Goal: Information Seeking & Learning: Learn about a topic

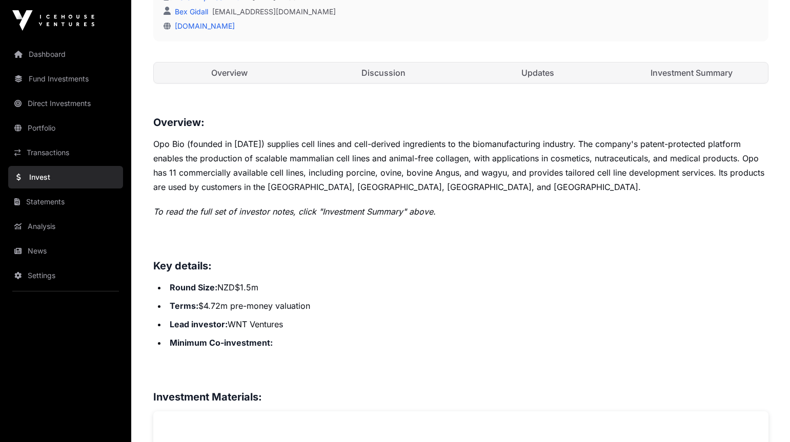
scroll to position [367, 0]
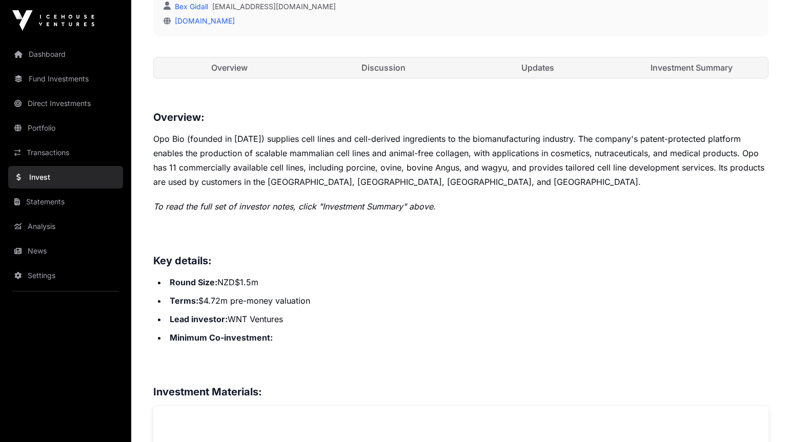
click at [677, 64] on link "Investment Summary" at bounding box center [692, 67] width 152 height 21
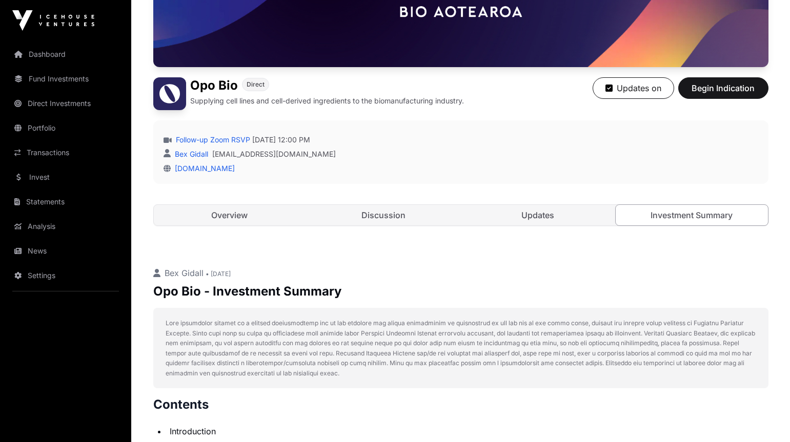
scroll to position [246, 0]
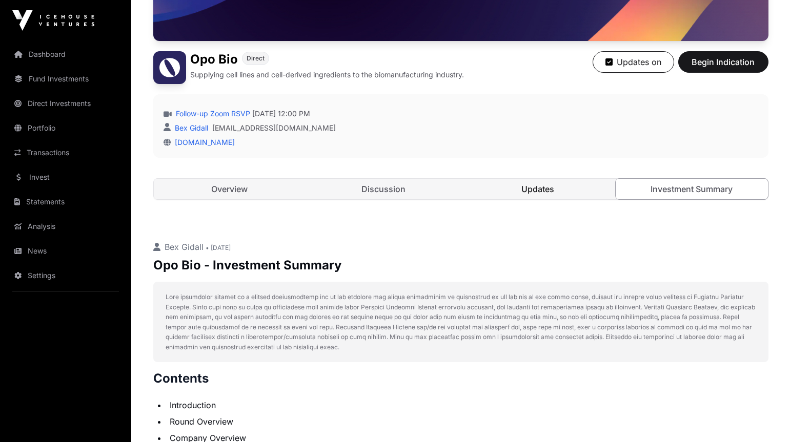
click at [529, 186] on link "Updates" at bounding box center [538, 189] width 152 height 21
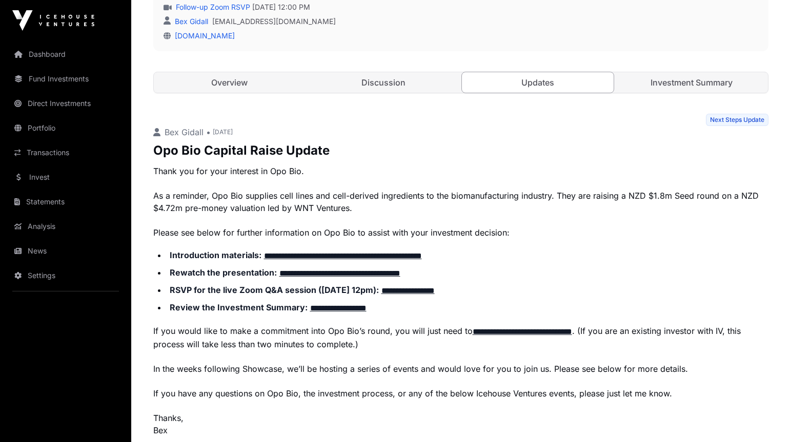
scroll to position [397, 0]
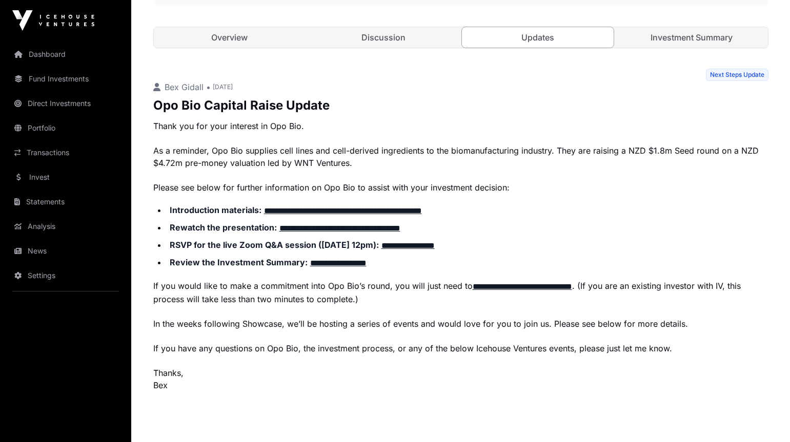
click at [317, 207] on link "**********" at bounding box center [343, 211] width 158 height 8
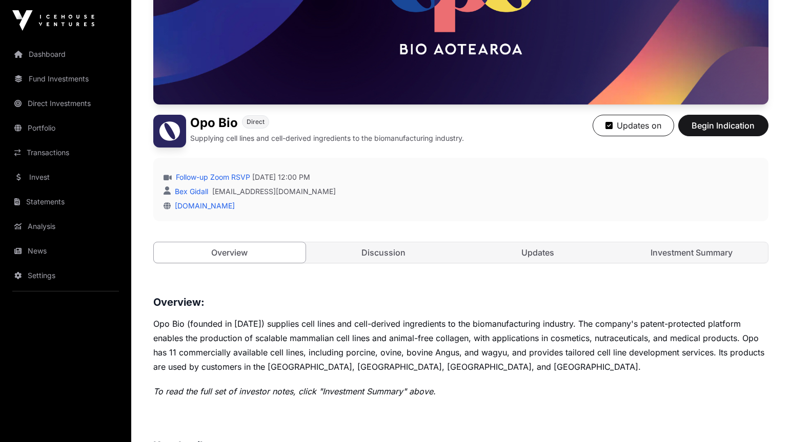
scroll to position [309, 0]
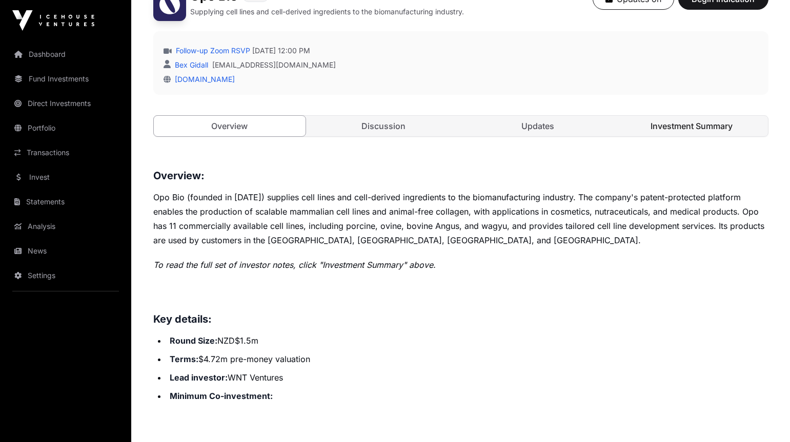
click at [669, 120] on link "Investment Summary" at bounding box center [692, 126] width 152 height 21
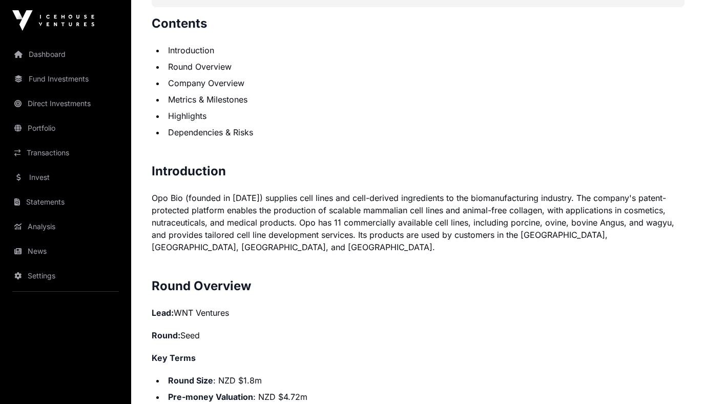
scroll to position [379, 0]
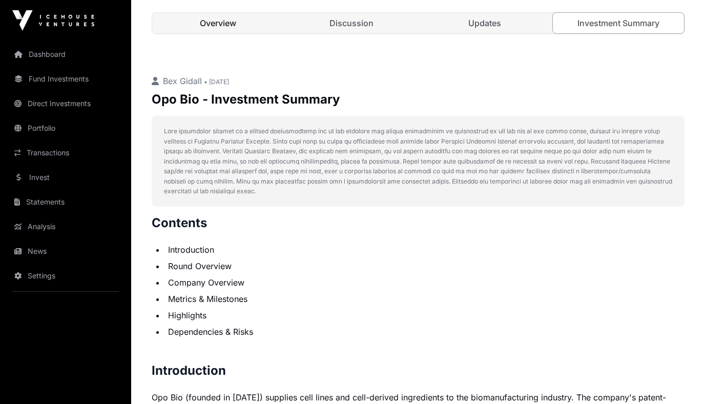
click at [207, 23] on link "Overview" at bounding box center [218, 23] width 132 height 21
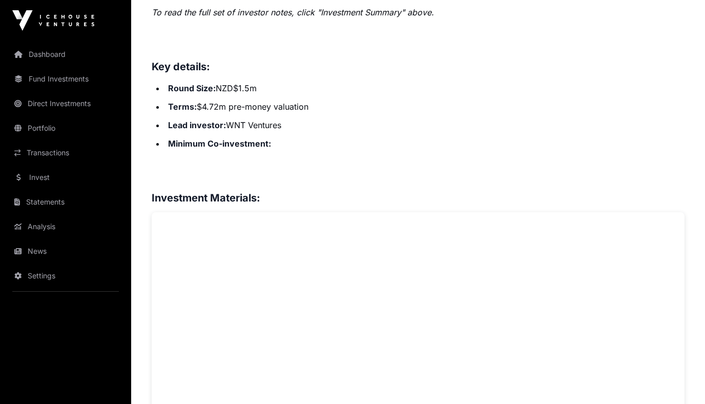
scroll to position [79, 0]
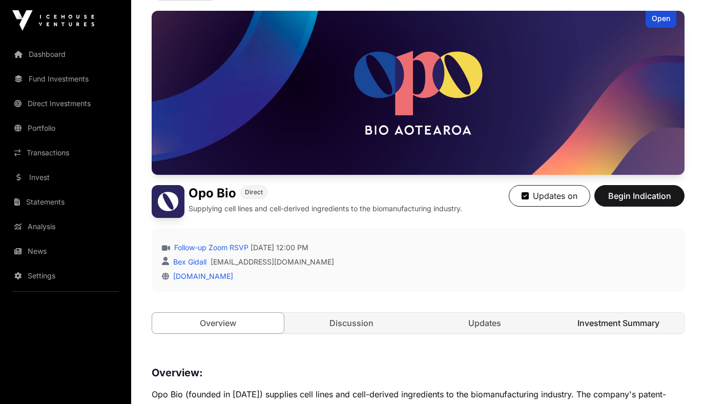
click at [580, 325] on link "Investment Summary" at bounding box center [619, 323] width 132 height 21
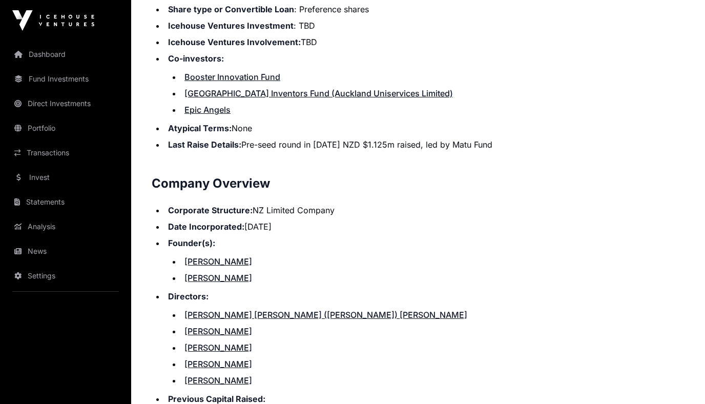
scroll to position [1105, 0]
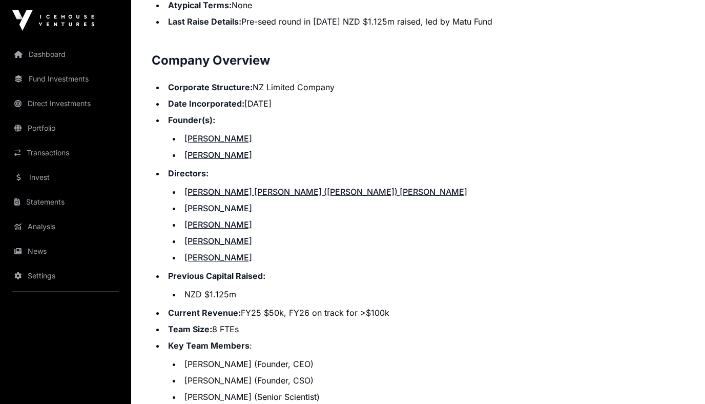
click at [207, 236] on link "[PERSON_NAME]" at bounding box center [219, 241] width 68 height 10
click at [207, 203] on link "[PERSON_NAME]" at bounding box center [219, 208] width 68 height 10
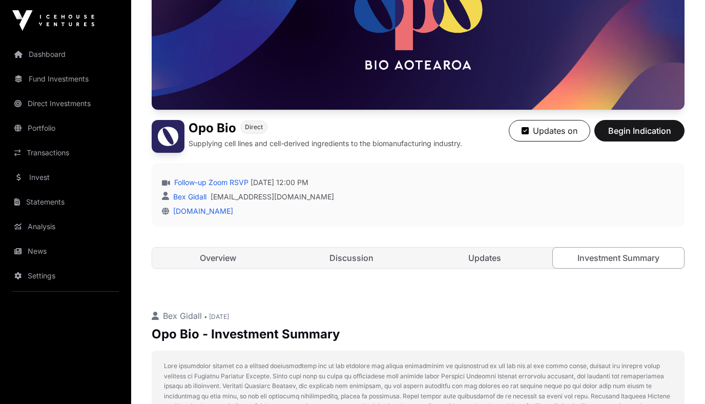
scroll to position [143, 0]
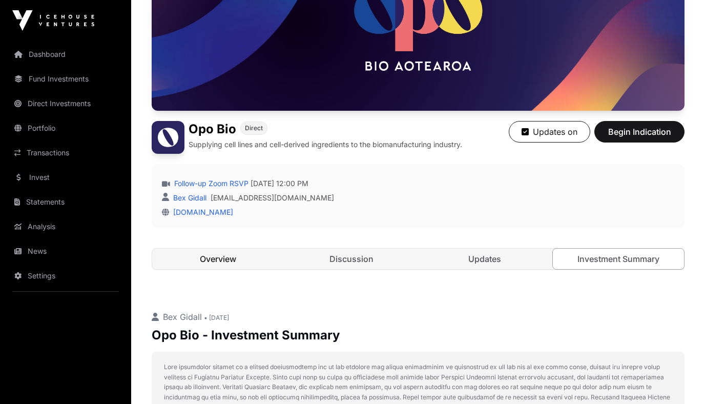
click at [248, 255] on link "Overview" at bounding box center [218, 259] width 132 height 21
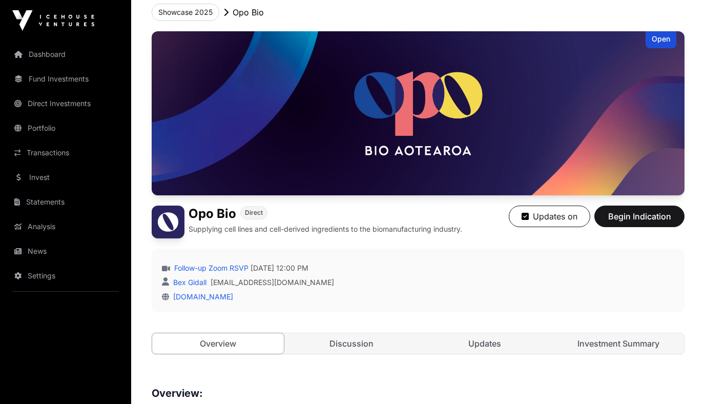
scroll to position [62, 0]
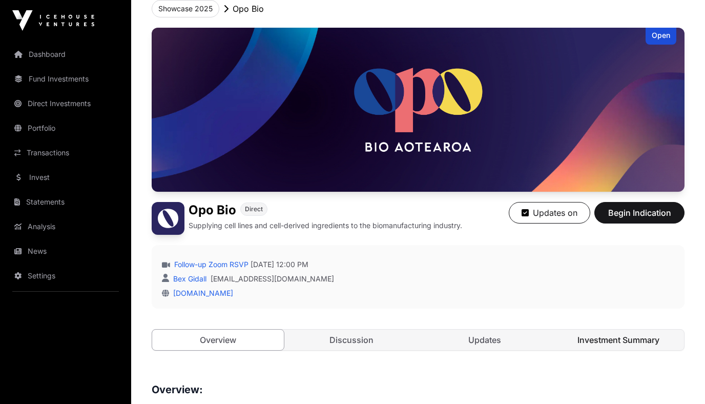
click at [612, 335] on link "Investment Summary" at bounding box center [619, 340] width 132 height 21
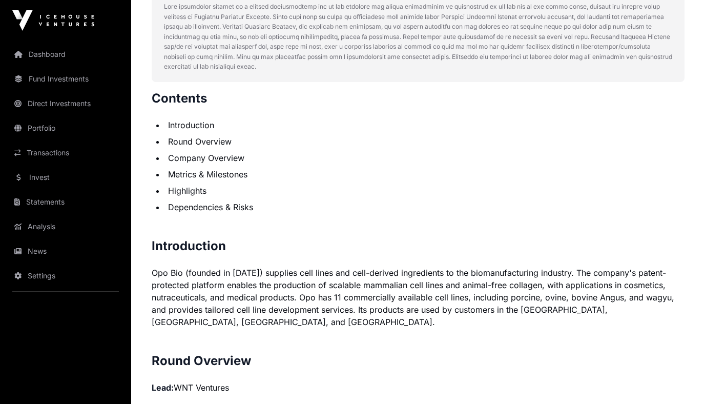
scroll to position [338, 0]
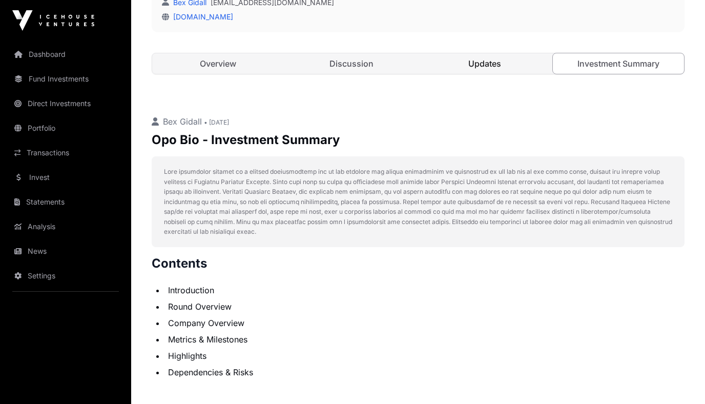
click at [470, 64] on link "Updates" at bounding box center [485, 63] width 132 height 21
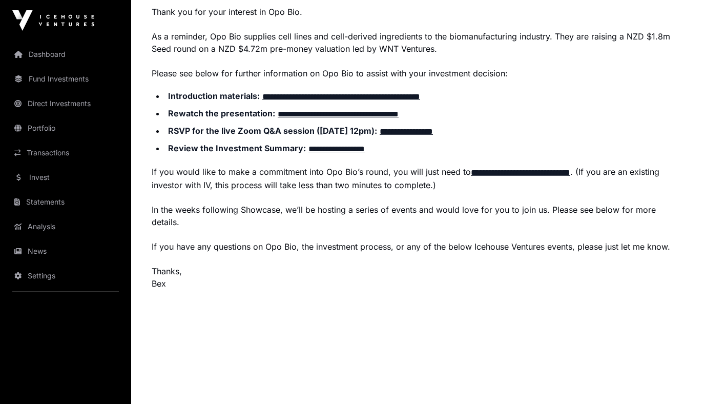
scroll to position [64, 0]
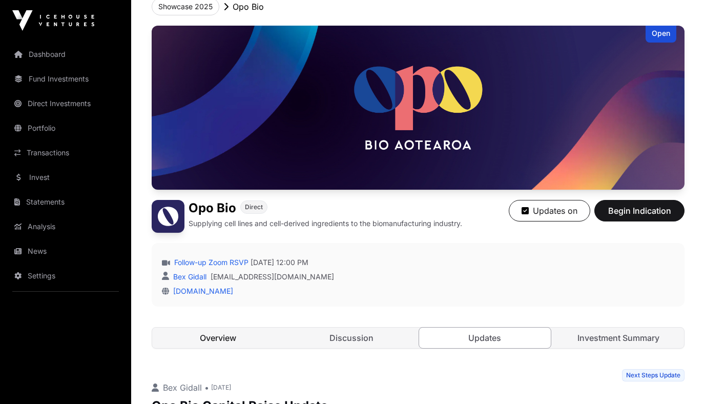
click at [234, 341] on link "Overview" at bounding box center [218, 338] width 132 height 21
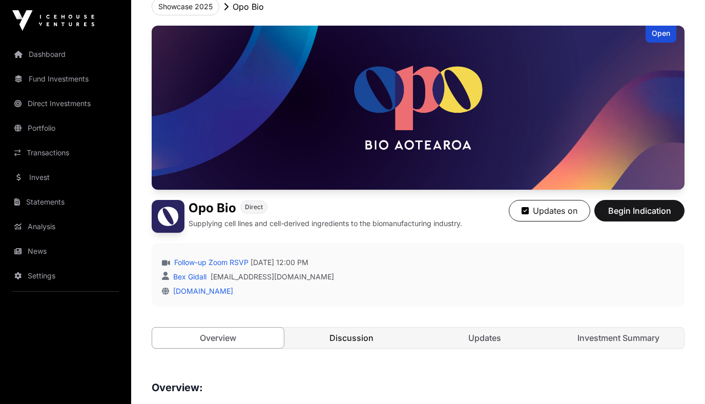
click at [373, 338] on link "Discussion" at bounding box center [352, 338] width 132 height 21
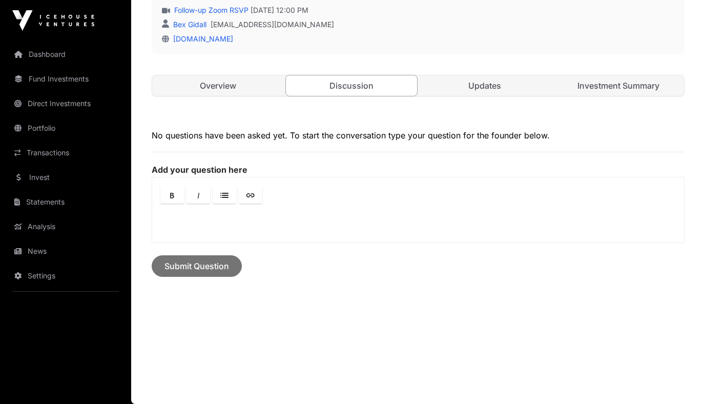
scroll to position [316, 0]
click at [470, 90] on link "Updates" at bounding box center [485, 85] width 132 height 21
